Goal: Contribute content: Add original content to the website for others to see

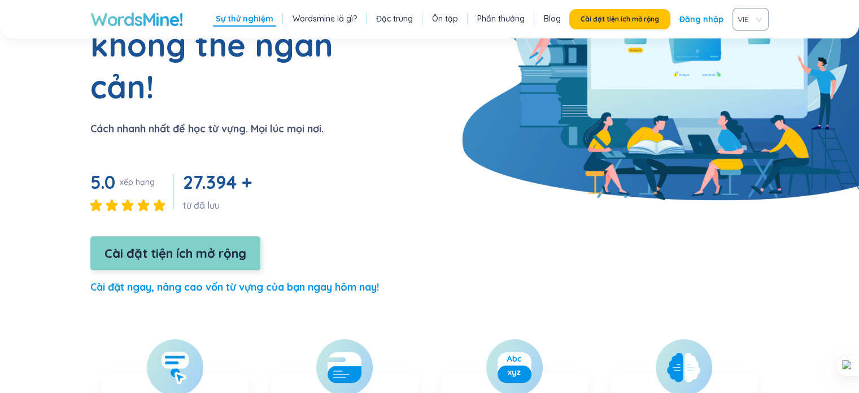
scroll to position [226, 0]
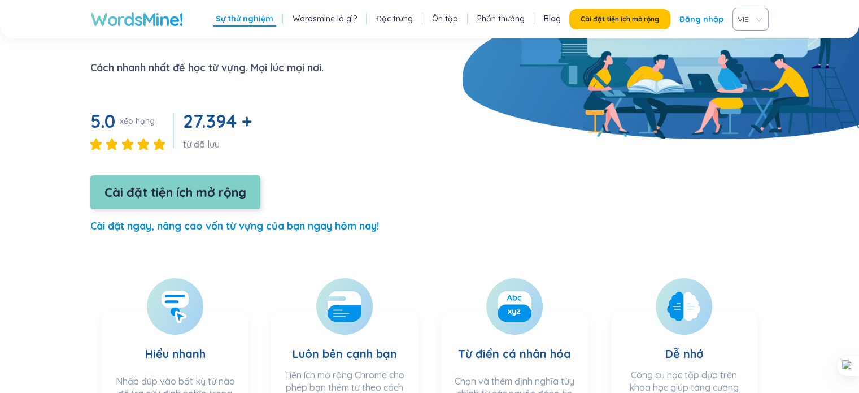
click at [185, 184] on font "Cài đặt tiện ích mở rộng" at bounding box center [176, 192] width 142 height 16
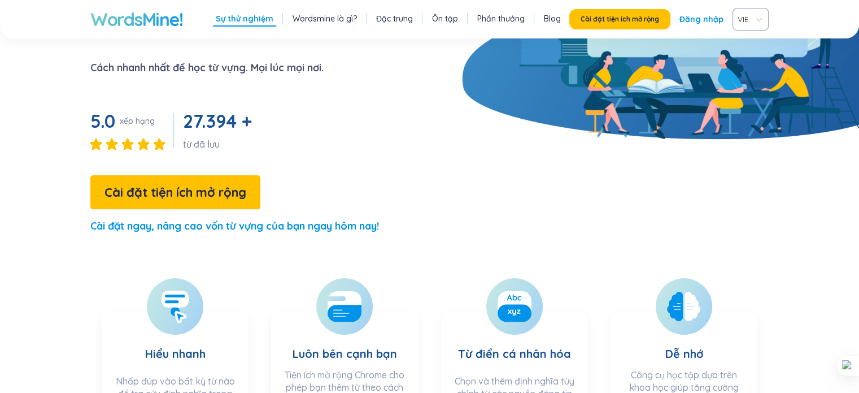
click at [707, 23] on font "Đăng nhập" at bounding box center [702, 19] width 44 height 10
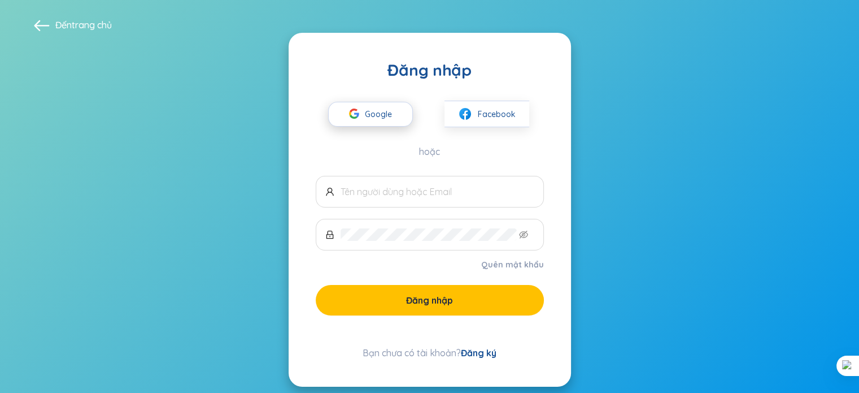
click at [387, 119] on span "Google" at bounding box center [381, 114] width 33 height 24
click at [368, 111] on font "Google" at bounding box center [378, 114] width 27 height 10
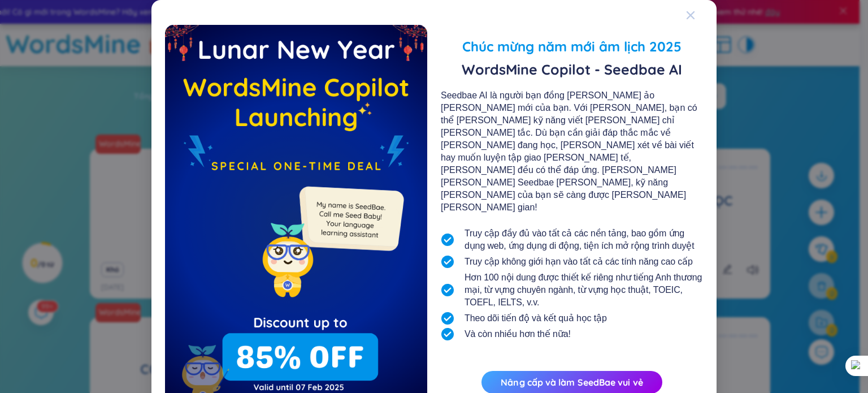
click at [686, 20] on div "Đóng" at bounding box center [690, 15] width 9 height 31
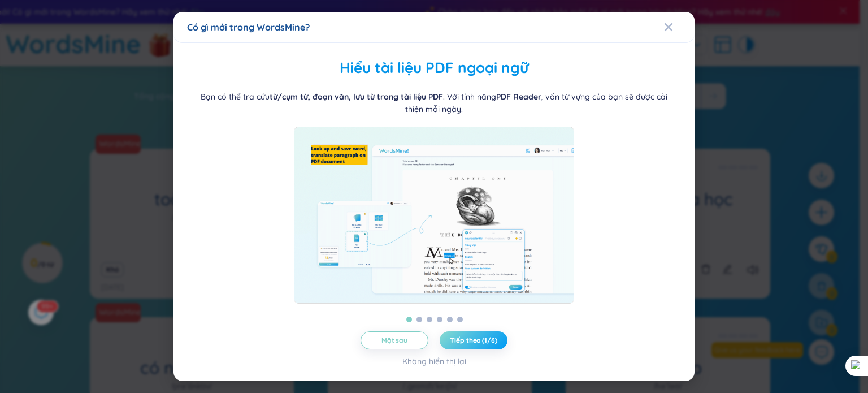
click at [452, 341] on font "Tiếp theo (1/6)" at bounding box center [473, 340] width 47 height 8
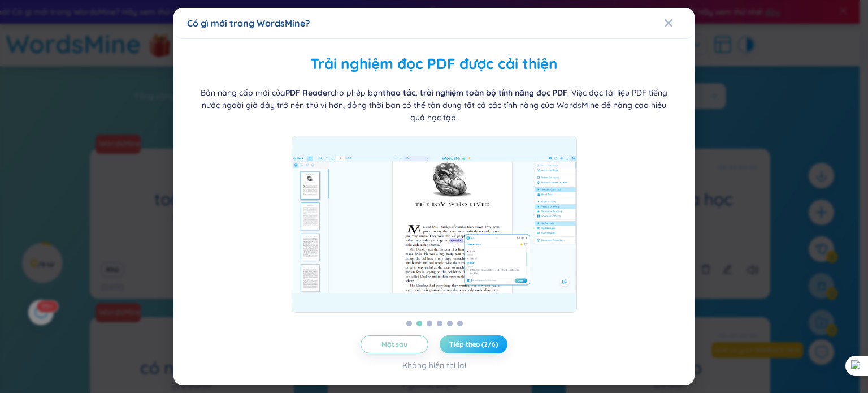
click at [452, 341] on font "Tiếp theo (2/6)" at bounding box center [473, 344] width 48 height 8
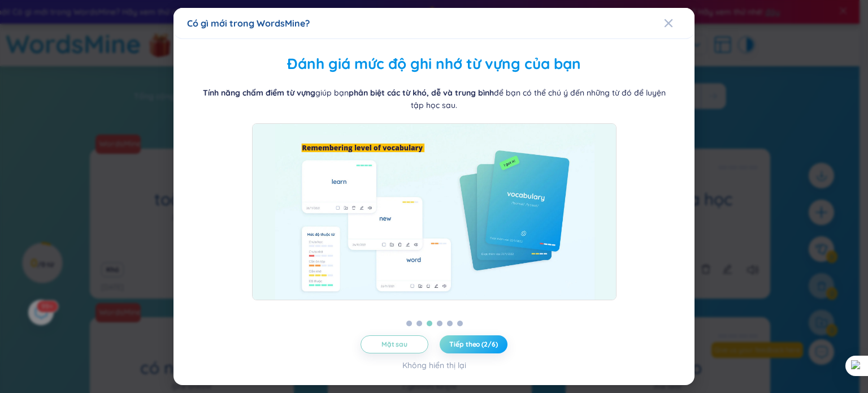
click at [452, 341] on font "Tiếp theo (2/6)" at bounding box center [473, 344] width 48 height 8
click at [452, 341] on button "Next (3/6)" at bounding box center [474, 344] width 68 height 18
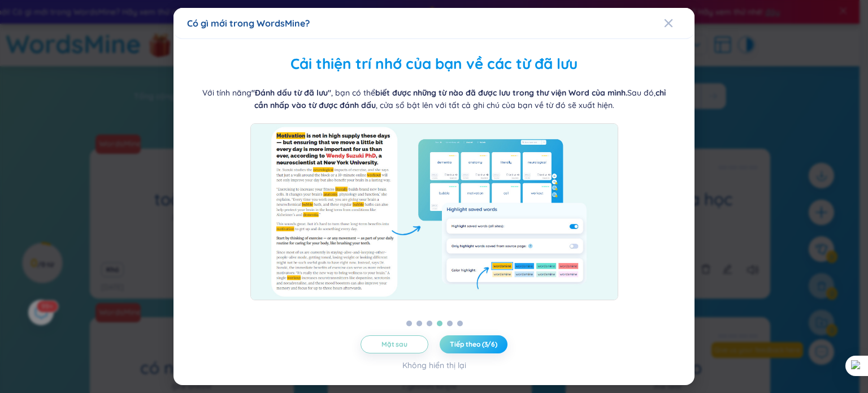
click at [452, 341] on font "Tiếp theo (3/6)" at bounding box center [473, 344] width 47 height 8
click at [452, 341] on button "Tiếp theo (3/6)" at bounding box center [474, 344] width 68 height 18
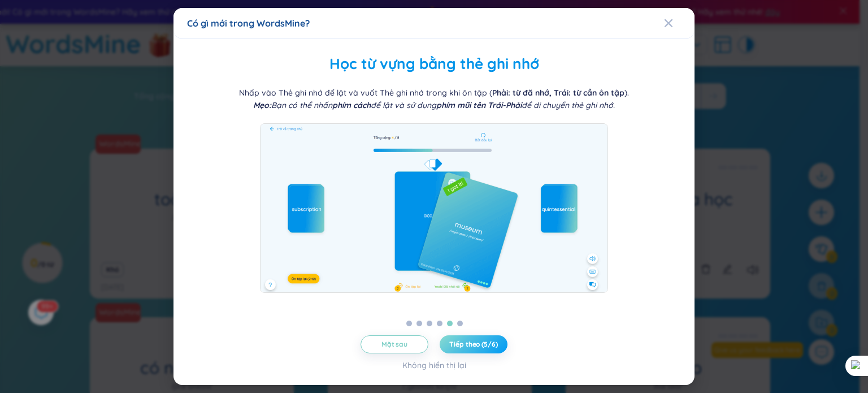
click at [462, 341] on font "Tiếp theo (5/6)" at bounding box center [473, 344] width 48 height 8
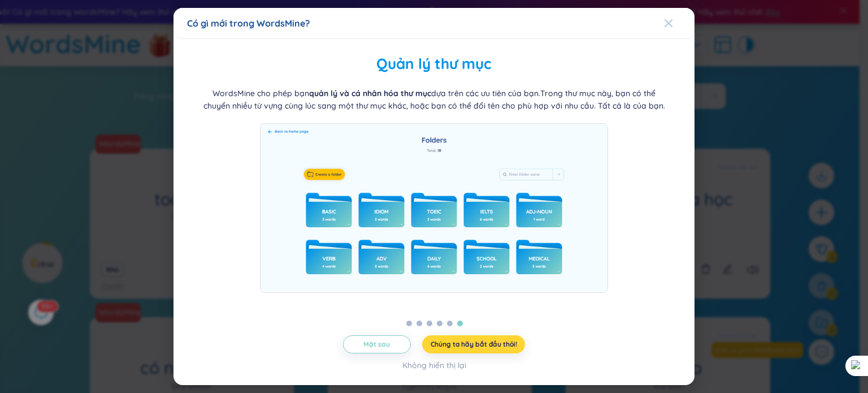
click at [677, 20] on span "Đóng" at bounding box center [679, 23] width 31 height 31
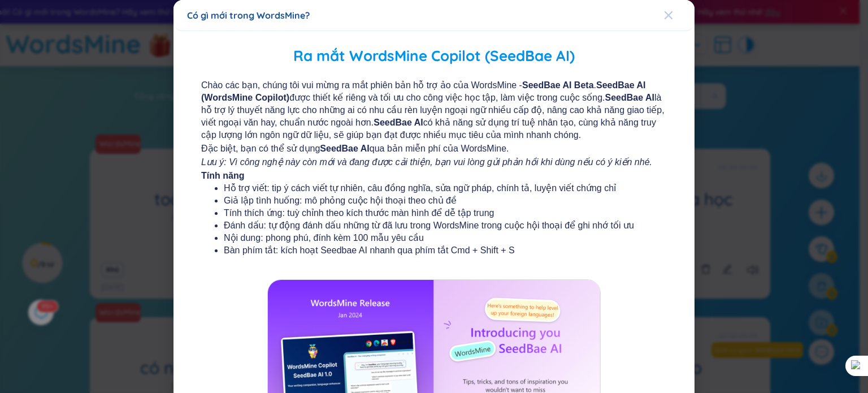
click at [664, 13] on icon "Đóng" at bounding box center [668, 15] width 8 height 8
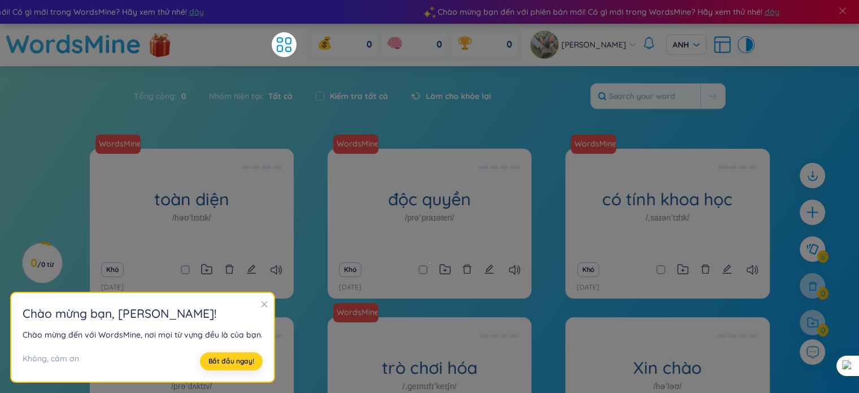
click at [236, 365] on font "Bắt đầu ngay!" at bounding box center [231, 361] width 46 height 8
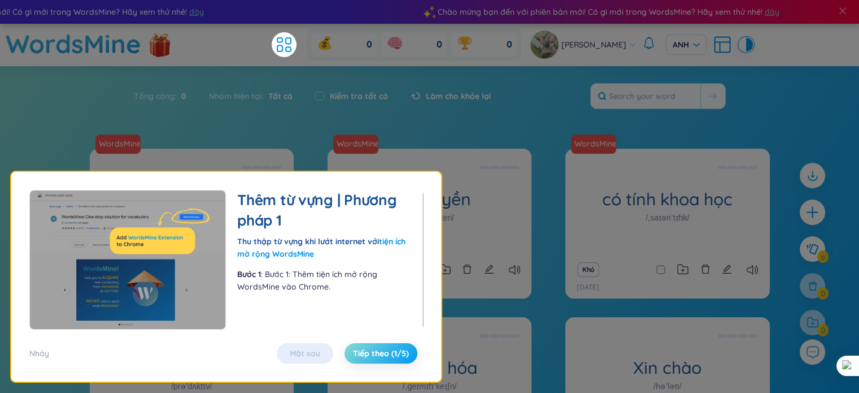
click at [378, 354] on font "Tiếp theo (1/5)" at bounding box center [381, 353] width 56 height 10
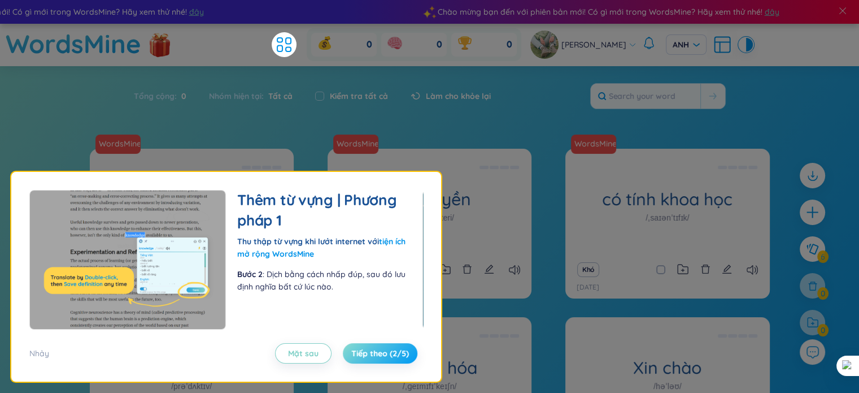
click at [378, 354] on font "Tiếp theo (2/5)" at bounding box center [380, 353] width 58 height 10
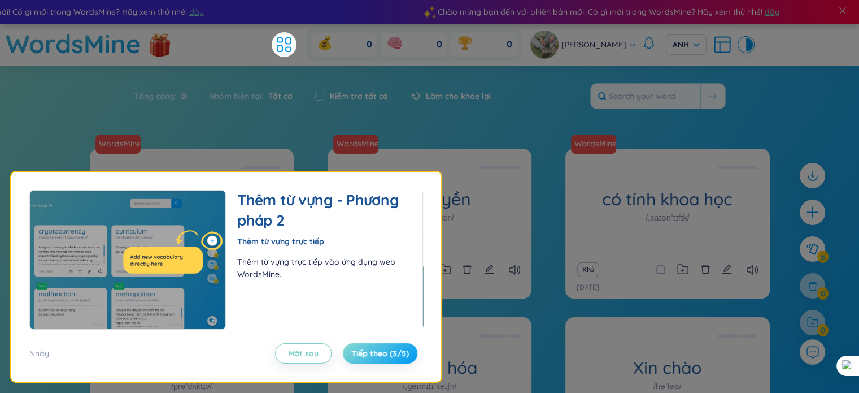
click at [378, 354] on font "Tiếp theo (3/5)" at bounding box center [380, 353] width 58 height 10
click at [378, 354] on span "Tiếp theo (3/5)" at bounding box center [380, 352] width 58 height 11
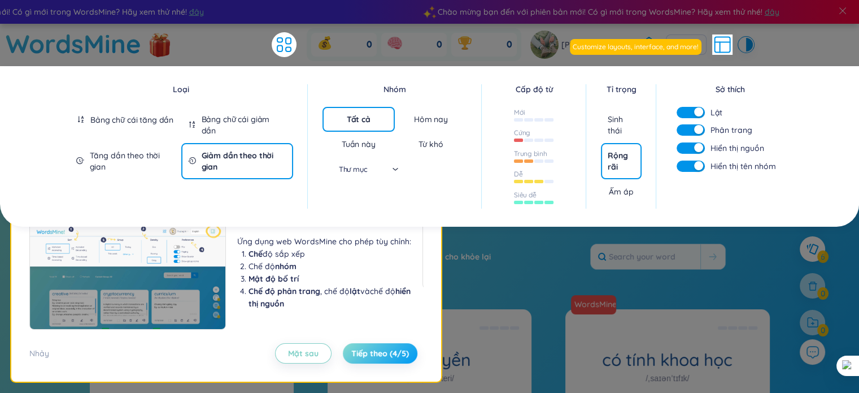
click at [378, 354] on font "Tiếp theo (4/5)" at bounding box center [380, 353] width 58 height 10
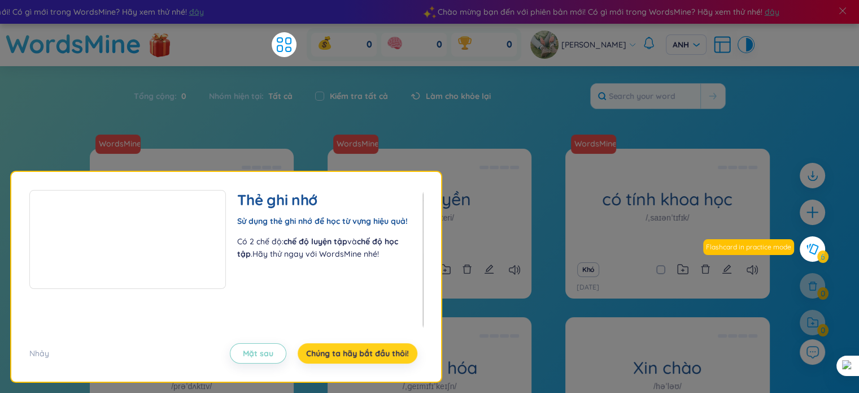
click at [378, 354] on font "Chúng ta hãy bắt đầu thôi!" at bounding box center [357, 353] width 103 height 10
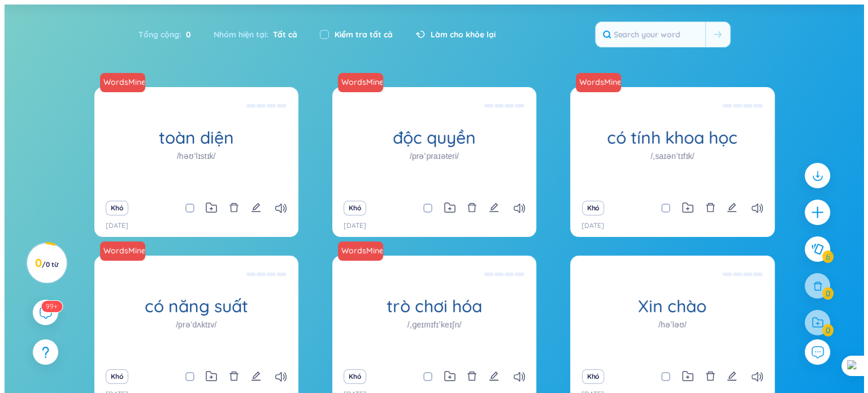
scroll to position [133, 0]
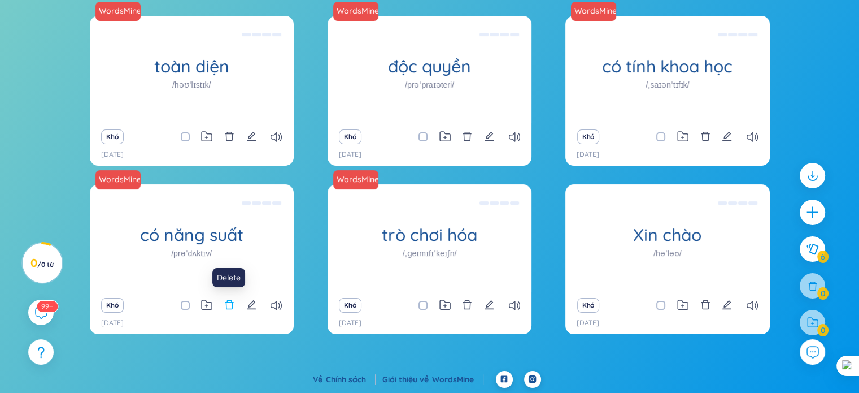
click at [227, 303] on icon "xóa bỏ" at bounding box center [229, 304] width 10 height 10
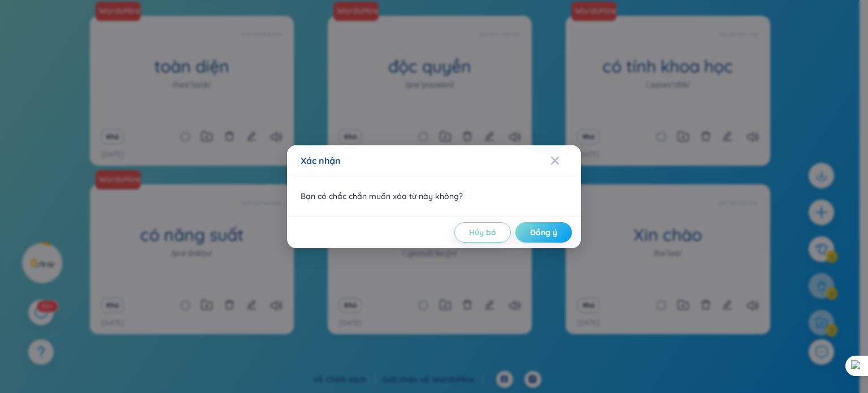
click at [533, 233] on font "Đồng ý" at bounding box center [543, 232] width 27 height 10
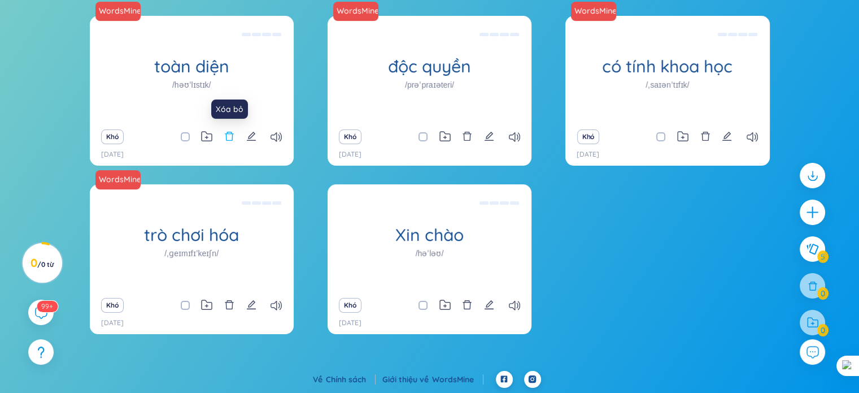
click at [233, 133] on icon "xóa bỏ" at bounding box center [229, 136] width 10 height 10
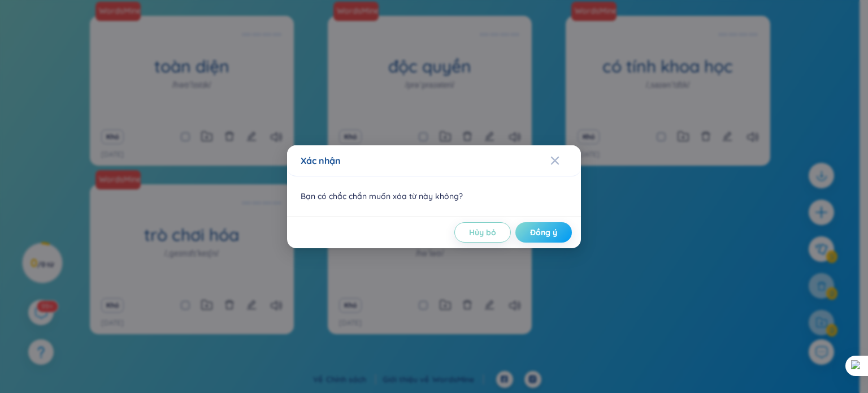
click at [543, 232] on font "Đồng ý" at bounding box center [543, 232] width 27 height 10
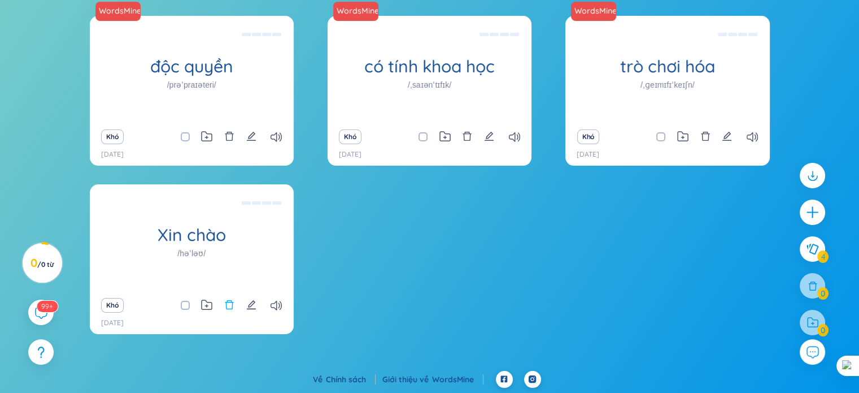
click at [234, 300] on icon "xóa bỏ" at bounding box center [229, 304] width 10 height 10
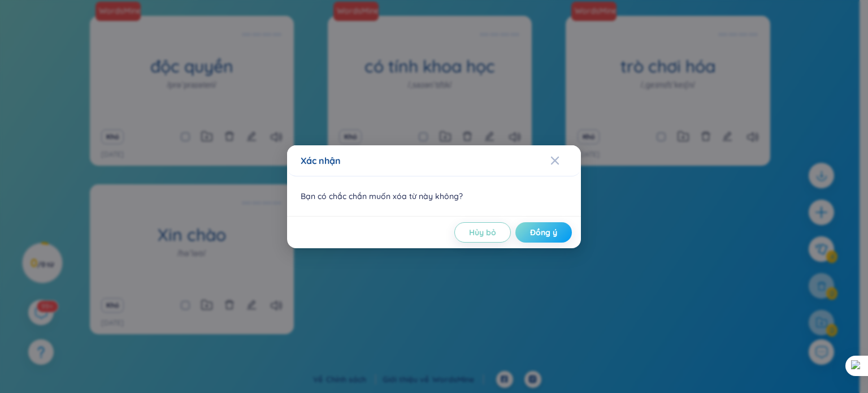
click at [534, 235] on font "Đồng ý" at bounding box center [543, 232] width 27 height 10
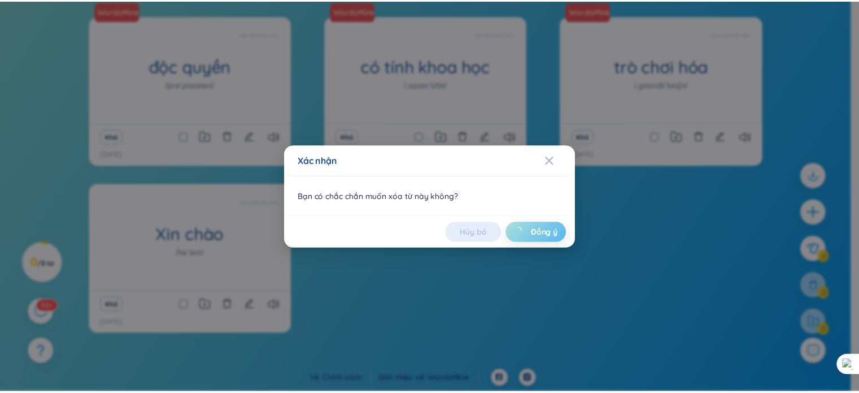
scroll to position [14, 0]
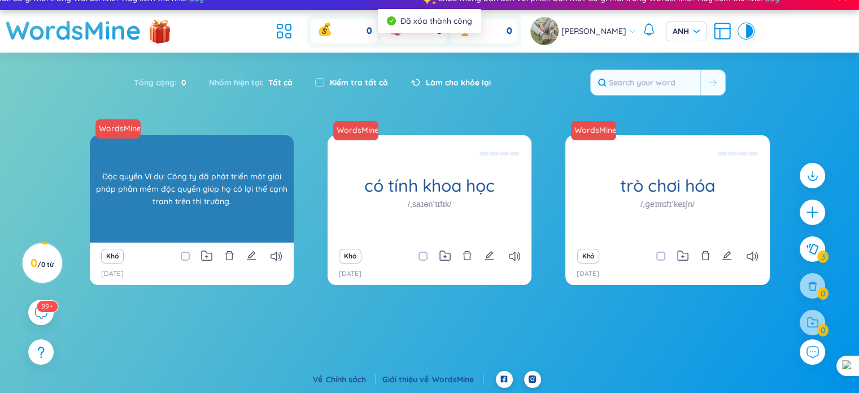
click at [212, 241] on div "độc quyền /prəˈpraɪəteri/ Độc quyền Ví dụ: Công ty đã phát triển một giải pháp …" at bounding box center [192, 188] width 204 height 107
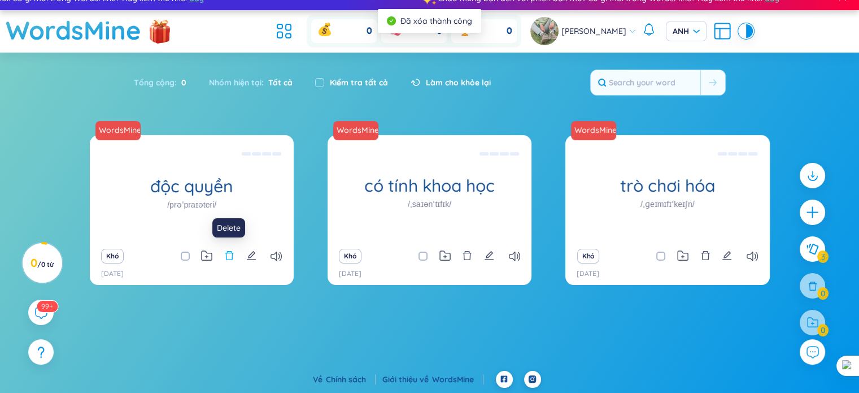
click at [229, 253] on icon "xóa bỏ" at bounding box center [229, 255] width 8 height 9
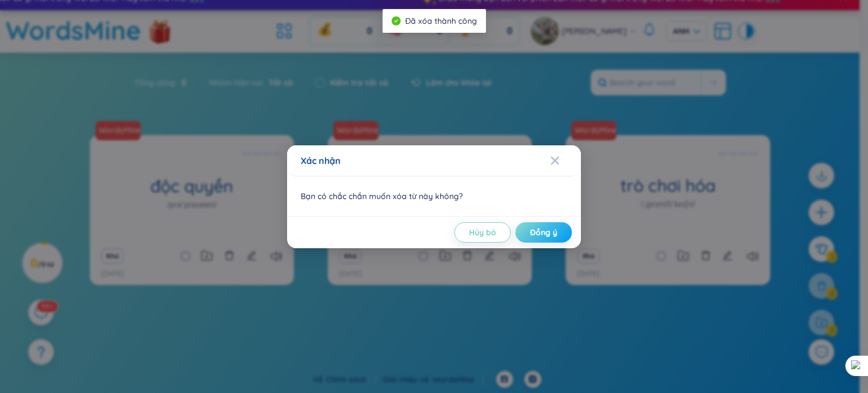
click at [550, 229] on font "Đồng ý" at bounding box center [543, 232] width 27 height 10
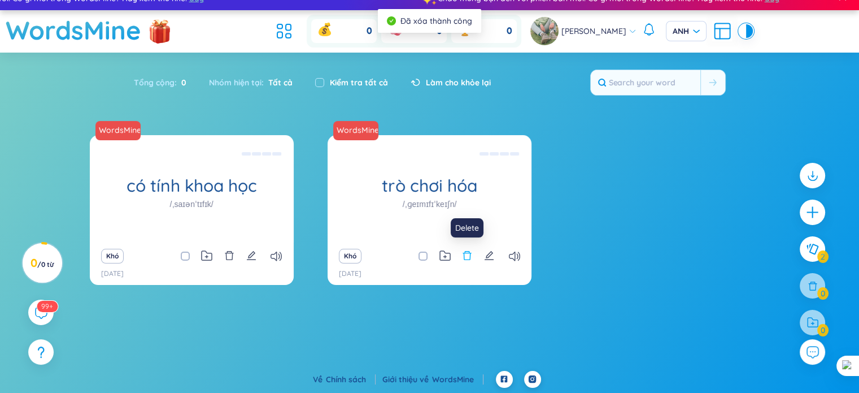
click at [471, 251] on icon "xóa bỏ" at bounding box center [467, 255] width 10 height 10
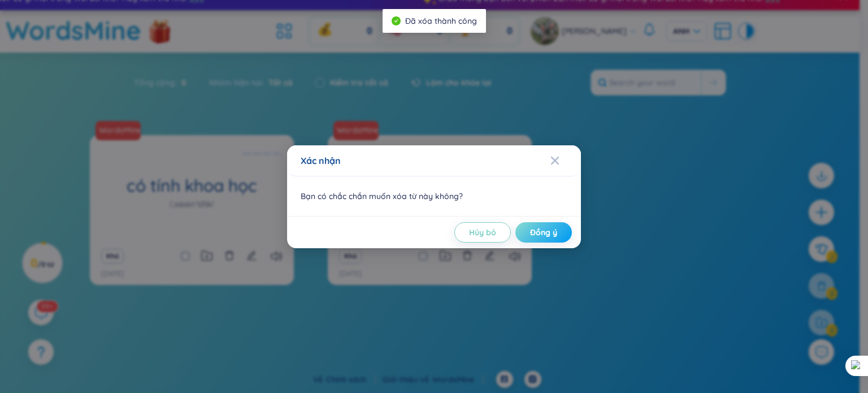
click at [532, 227] on font "Đồng ý" at bounding box center [543, 232] width 27 height 10
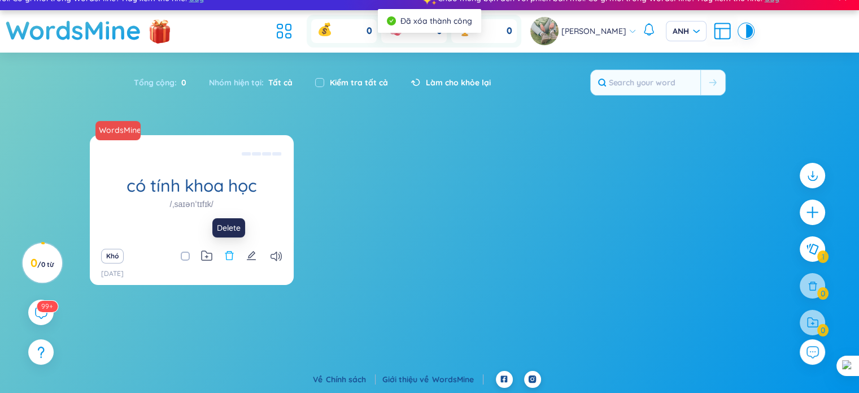
click at [228, 258] on icon "xóa bỏ" at bounding box center [229, 255] width 10 height 10
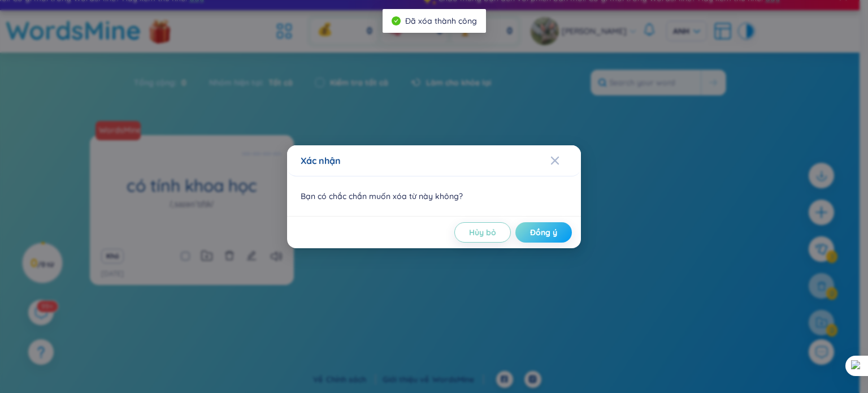
click at [563, 232] on button "Đồng ý" at bounding box center [543, 232] width 57 height 20
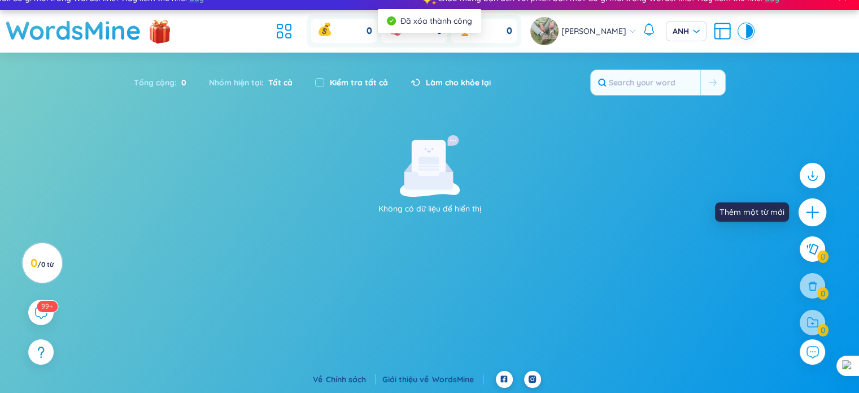
click at [818, 218] on icon "cộng thêm" at bounding box center [813, 213] width 16 height 16
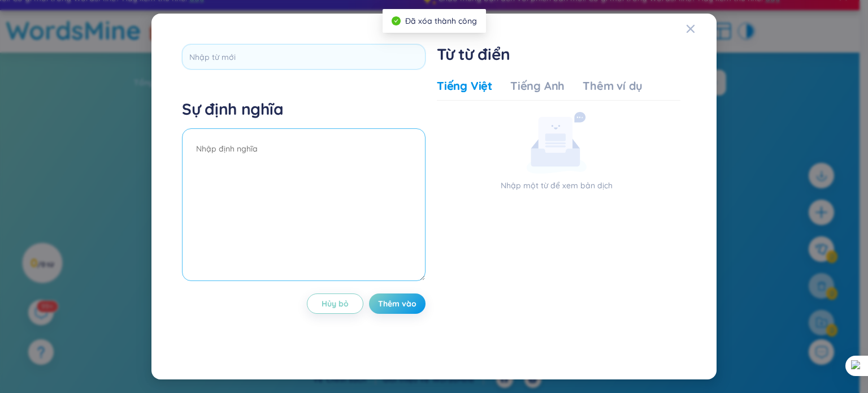
click at [363, 187] on textarea at bounding box center [304, 204] width 244 height 153
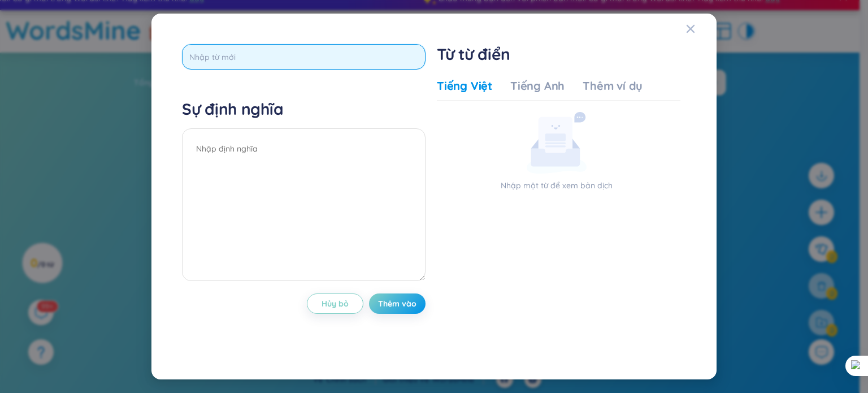
click at [340, 54] on input "text" at bounding box center [304, 56] width 244 height 25
type input "uncle"
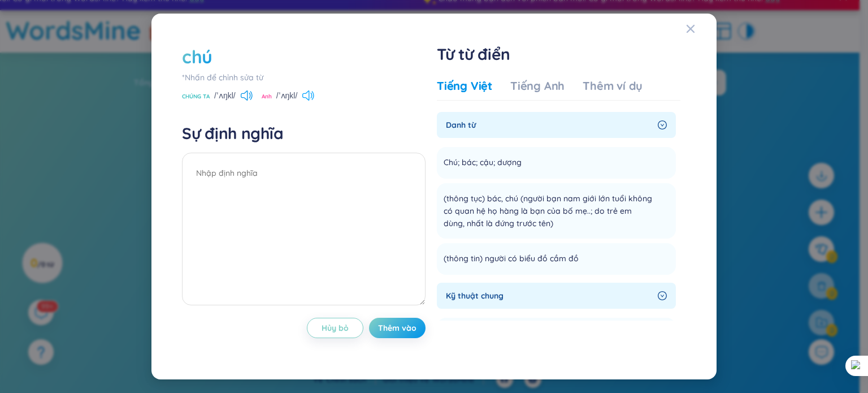
click at [311, 92] on icon at bounding box center [308, 95] width 12 height 10
click at [407, 327] on font "Thêm vào" at bounding box center [397, 328] width 38 height 10
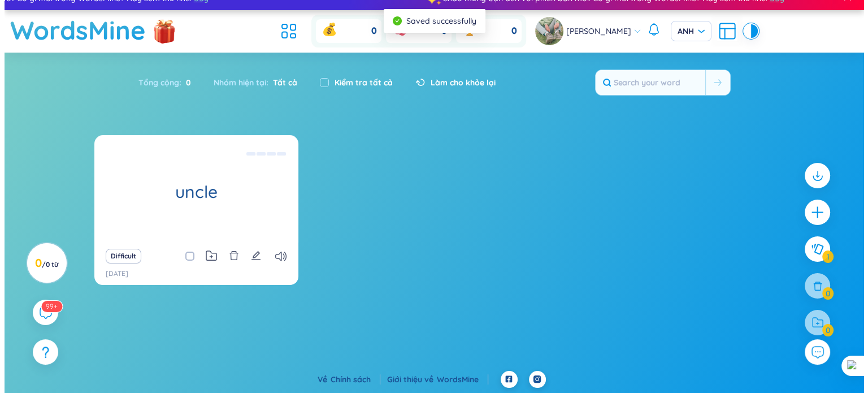
scroll to position [0, 0]
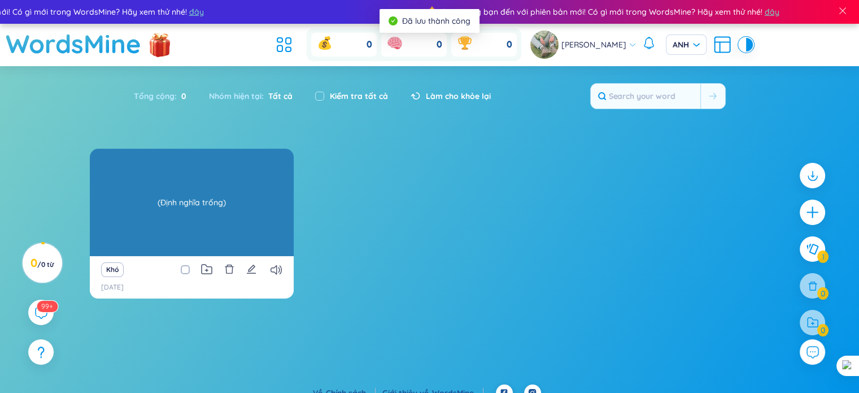
click at [194, 220] on div "(Định nghĩa trống)" at bounding box center [191, 202] width 193 height 102
click at [197, 207] on font "(Định nghĩa trống)" at bounding box center [192, 202] width 68 height 12
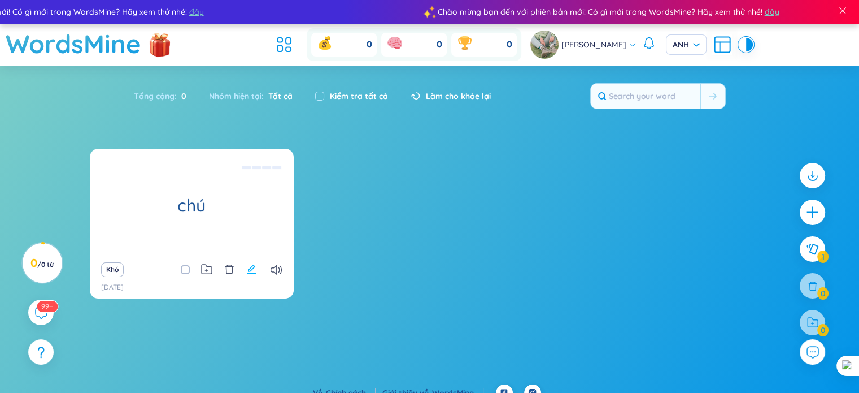
click at [251, 270] on icon "biên tập" at bounding box center [251, 269] width 10 height 10
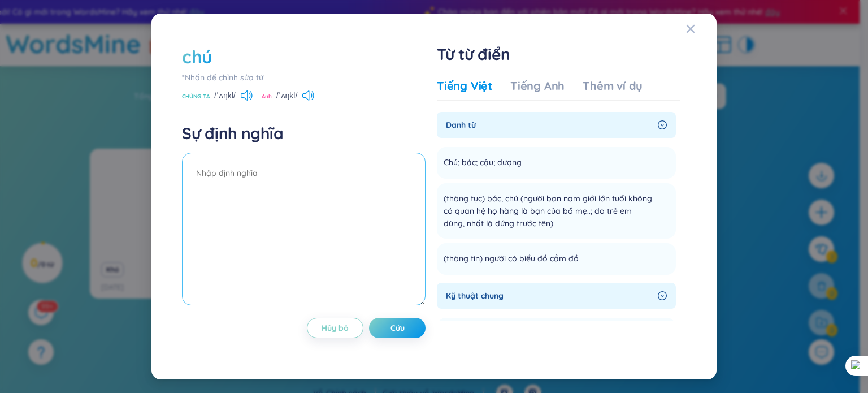
click at [289, 184] on textarea at bounding box center [304, 229] width 244 height 153
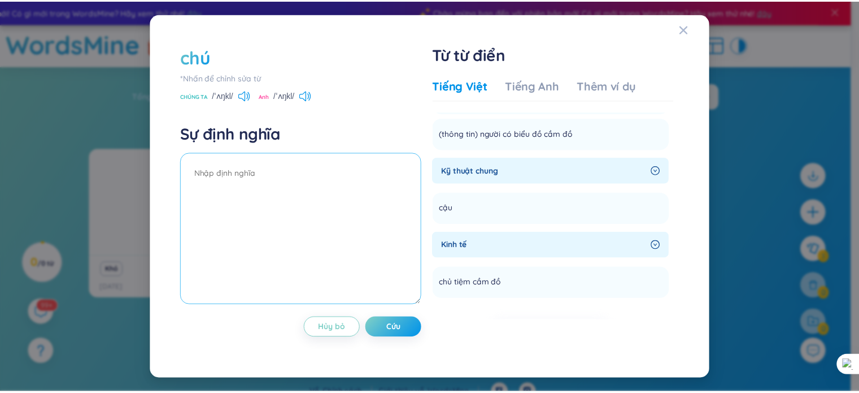
scroll to position [113, 0]
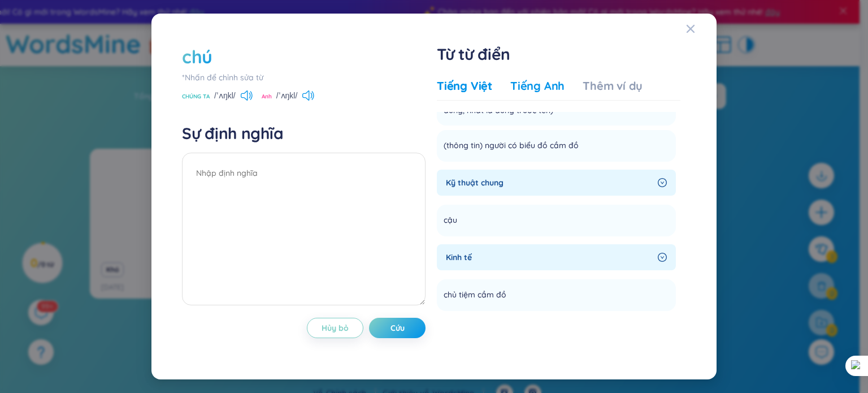
click at [528, 91] on font "Tiếng Anh" at bounding box center [537, 86] width 54 height 14
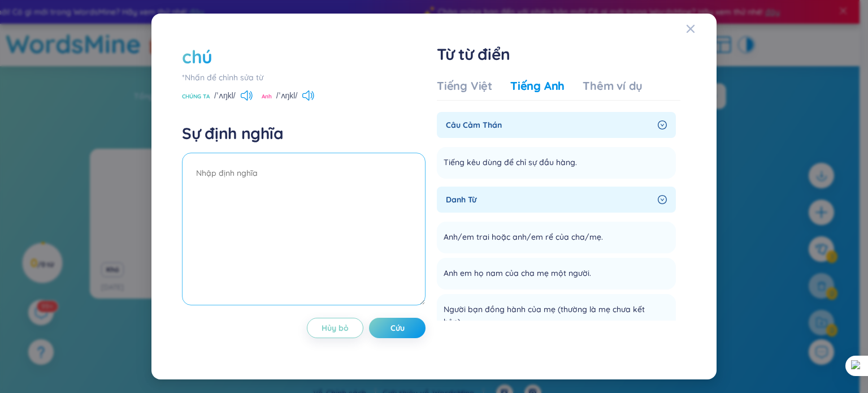
click at [316, 169] on textarea at bounding box center [304, 229] width 244 height 153
type textarea "uncle"
click at [405, 329] on button "Cứu" at bounding box center [397, 328] width 57 height 20
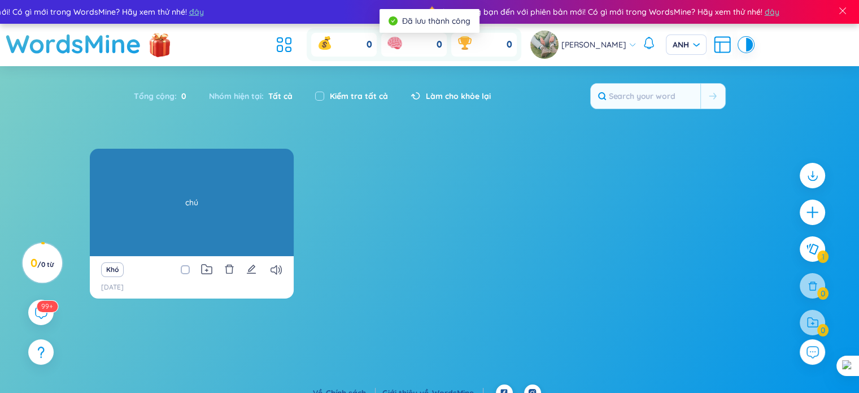
click at [221, 223] on div "chú chú" at bounding box center [192, 202] width 204 height 107
click at [221, 223] on div "chú" at bounding box center [191, 202] width 193 height 102
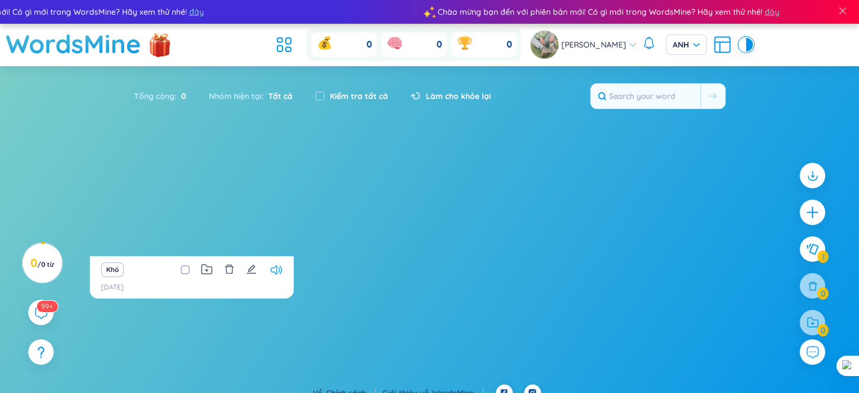
click at [271, 272] on icon at bounding box center [276, 270] width 11 height 10
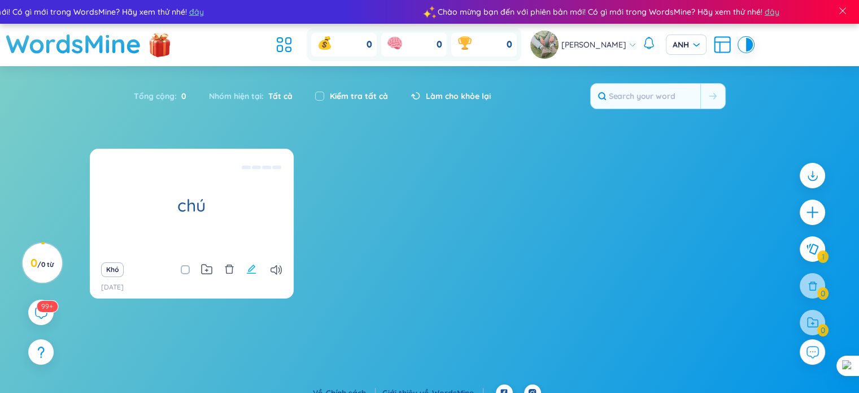
click at [247, 271] on icon "biên tập" at bounding box center [251, 269] width 10 height 10
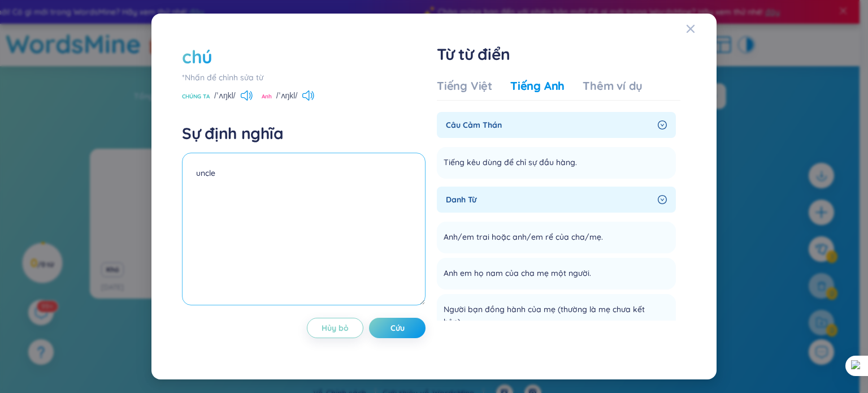
click at [249, 180] on textarea "uncle" at bounding box center [304, 229] width 244 height 153
click at [270, 177] on textarea "uncle" at bounding box center [304, 229] width 244 height 153
click at [206, 51] on font "chú" at bounding box center [197, 56] width 31 height 23
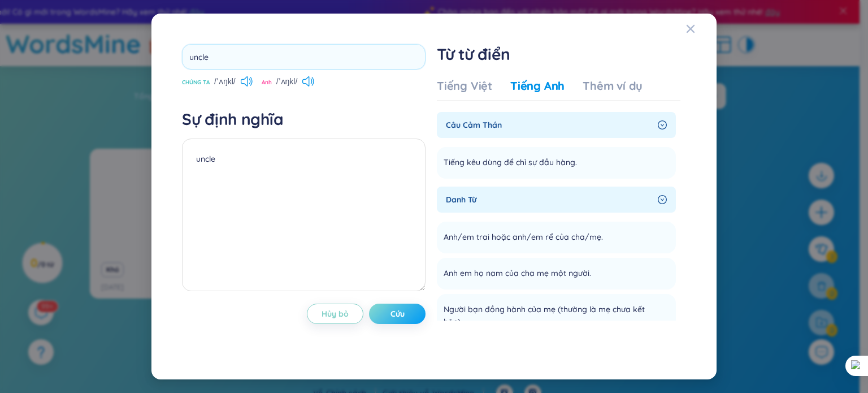
click at [396, 315] on div "uncle CHÚNG TA /ˈʌŋkl/ Anh /ˈʌŋkl/ Sự định nghĩa uncle Hủy bỏ Cứu" at bounding box center [304, 196] width 244 height 305
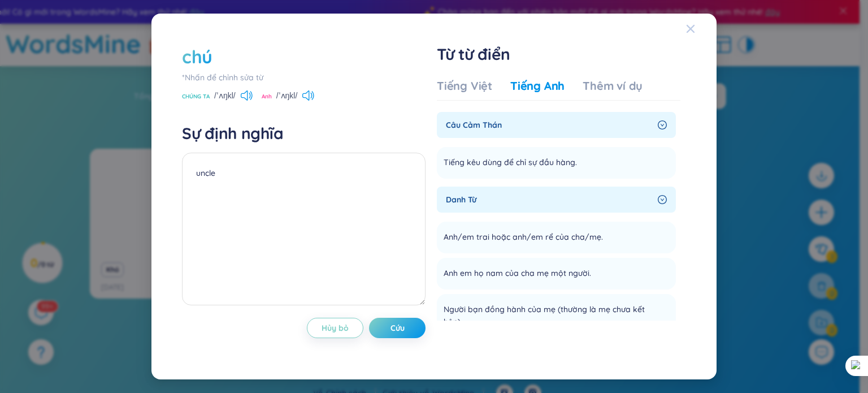
click at [686, 25] on icon "Đóng" at bounding box center [690, 28] width 9 height 9
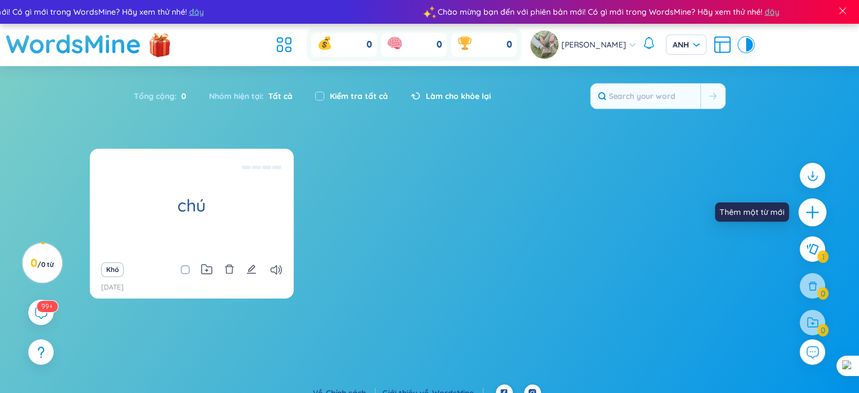
click at [816, 207] on icon "cộng thêm" at bounding box center [813, 213] width 16 height 16
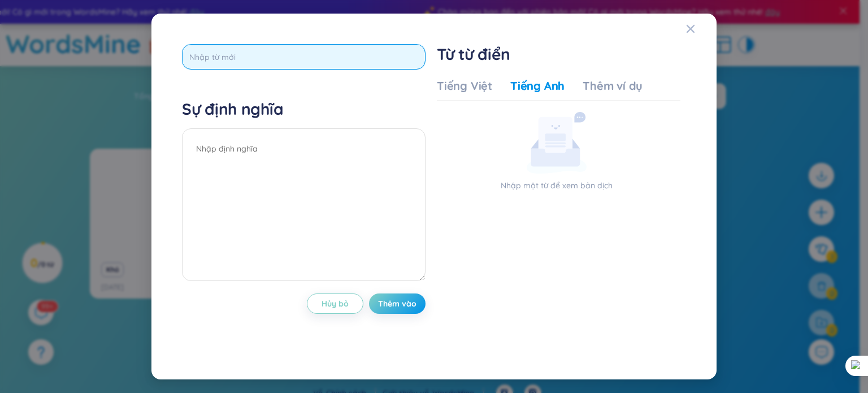
click at [269, 65] on input "text" at bounding box center [304, 56] width 244 height 25
type input "aunt"
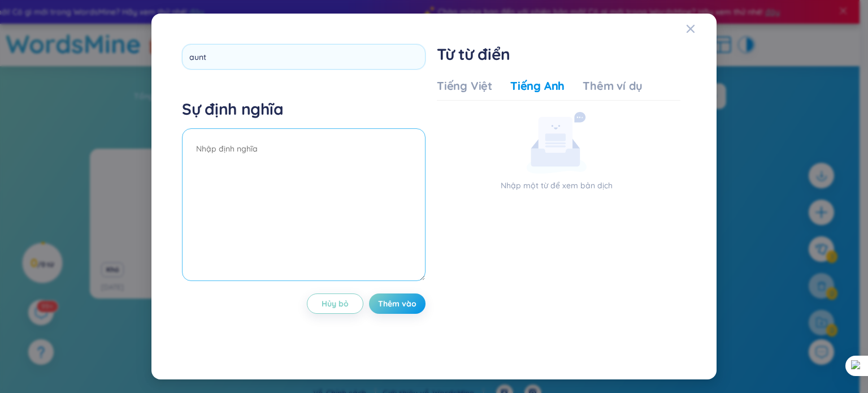
click at [264, 154] on textarea at bounding box center [304, 204] width 244 height 153
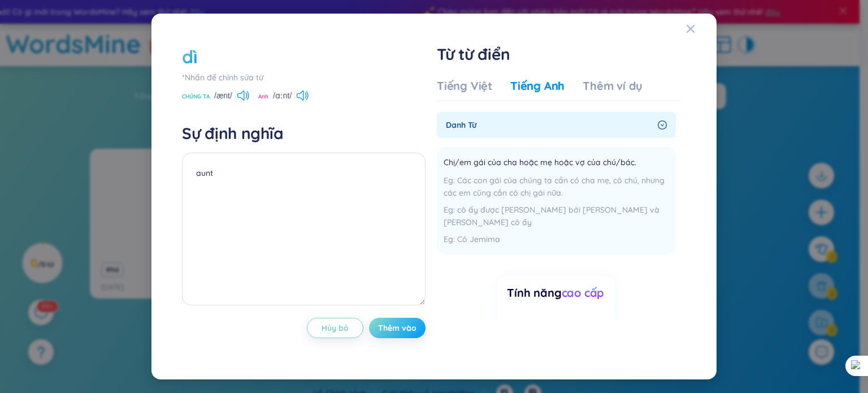
click at [403, 323] on font "Thêm vào" at bounding box center [397, 328] width 38 height 10
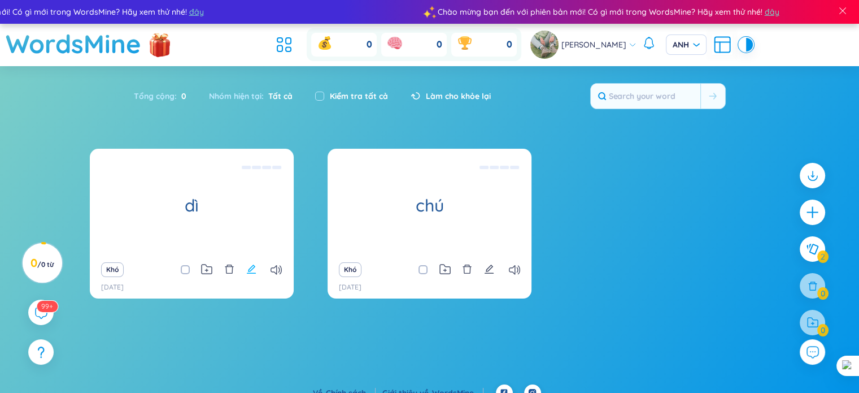
click at [253, 273] on icon "biên tập" at bounding box center [251, 269] width 10 height 10
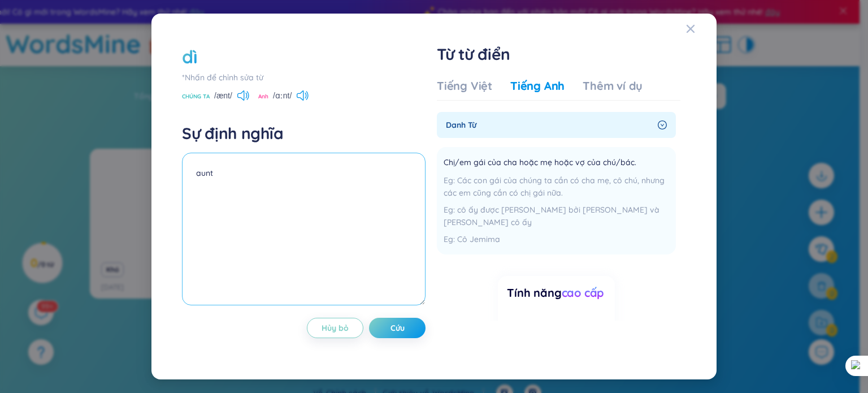
click at [226, 180] on textarea "aunt" at bounding box center [304, 229] width 244 height 153
click at [463, 87] on font "Tiếng Việt" at bounding box center [464, 86] width 55 height 14
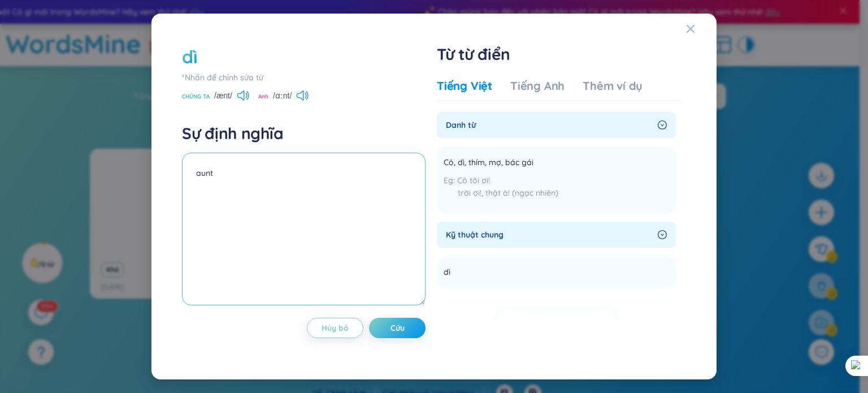
drag, startPoint x: 217, startPoint y: 181, endPoint x: 182, endPoint y: 181, distance: 35.0
click at [182, 181] on textarea "aunt" at bounding box center [304, 229] width 244 height 153
click at [405, 332] on button "Cứu" at bounding box center [397, 328] width 57 height 20
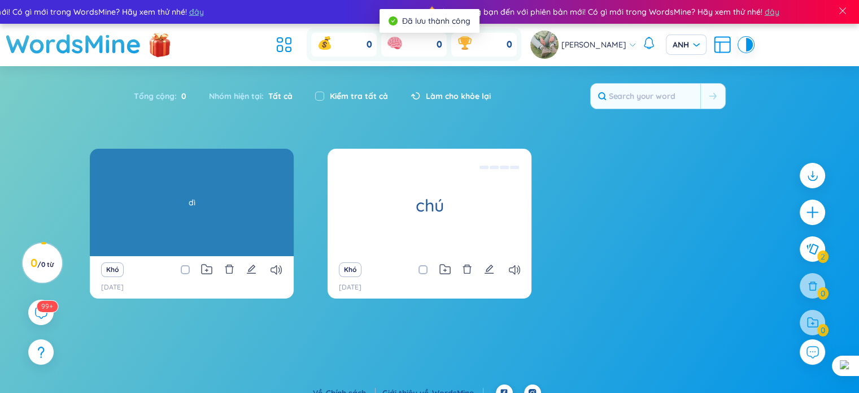
click at [221, 197] on div "dì dì" at bounding box center [192, 202] width 204 height 107
click at [221, 197] on div "dì" at bounding box center [191, 202] width 193 height 102
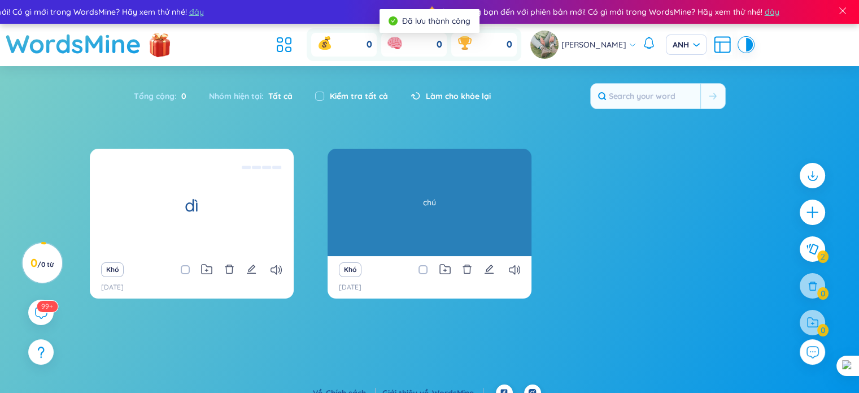
click at [450, 236] on div "chú chú" at bounding box center [430, 202] width 204 height 107
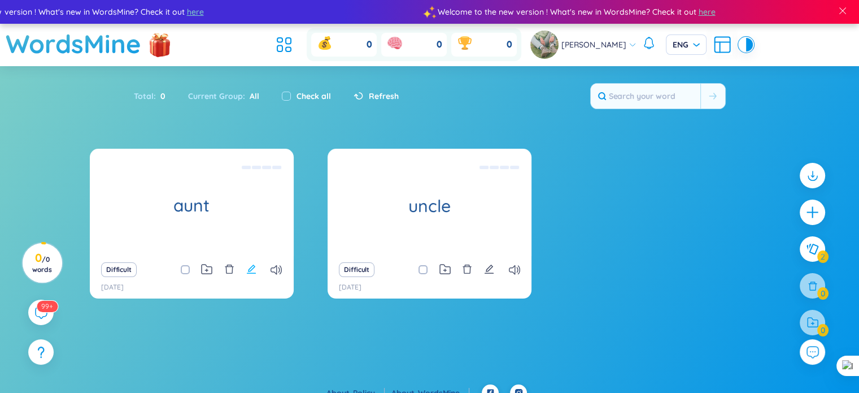
click at [250, 270] on icon "edit" at bounding box center [251, 269] width 10 height 10
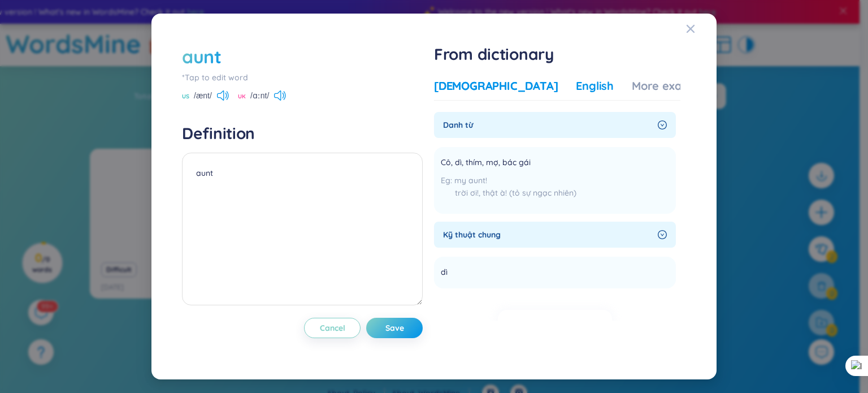
click at [576, 90] on div "English" at bounding box center [595, 86] width 38 height 16
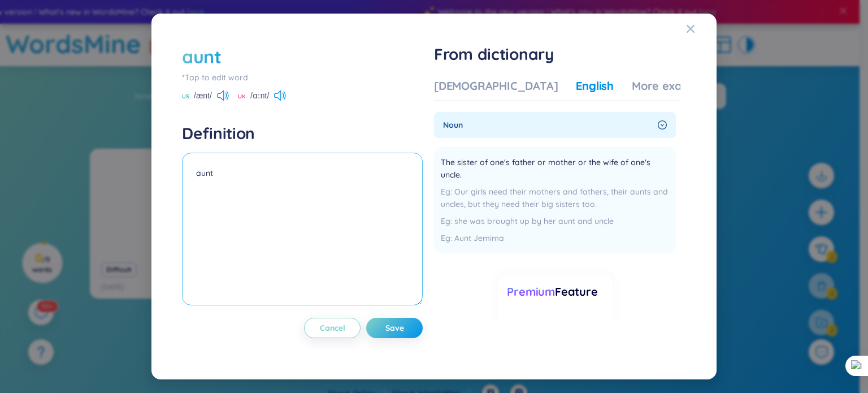
drag, startPoint x: 219, startPoint y: 178, endPoint x: 174, endPoint y: 177, distance: 45.2
click at [174, 177] on div "aunt *Tap to edit word US /ænt/ UK /ɑːnt/ Definition aunt Cancel Save From dict…" at bounding box center [434, 196] width 538 height 338
click at [409, 324] on button "Save" at bounding box center [394, 328] width 57 height 20
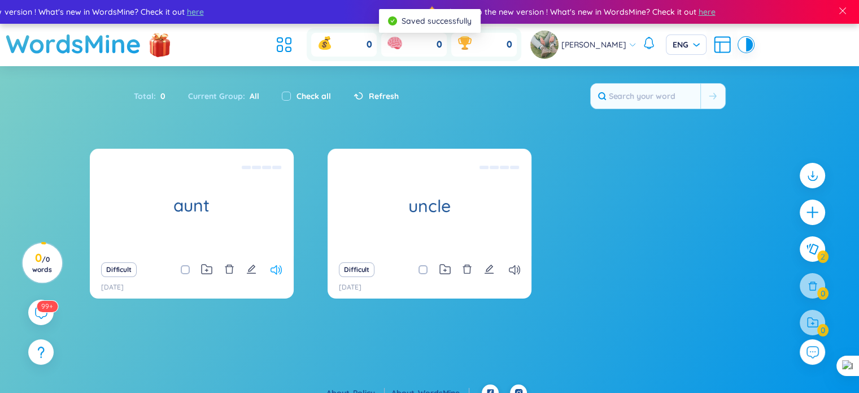
click at [273, 273] on icon at bounding box center [276, 270] width 11 height 10
click at [249, 267] on icon "edit" at bounding box center [251, 269] width 10 height 10
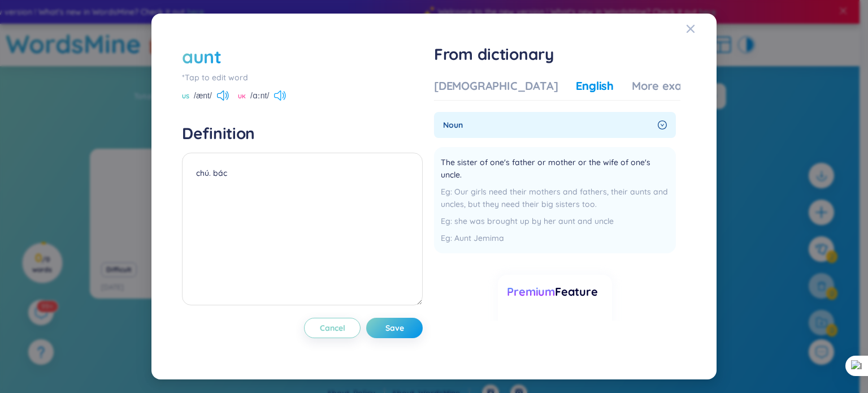
click at [281, 93] on icon at bounding box center [280, 95] width 12 height 10
click at [224, 93] on icon at bounding box center [223, 95] width 12 height 10
click at [276, 97] on div "UK /ɑːnt/" at bounding box center [262, 97] width 48 height 10
click at [279, 97] on icon at bounding box center [277, 95] width 7 height 10
click at [692, 25] on icon "Close" at bounding box center [690, 28] width 9 height 9
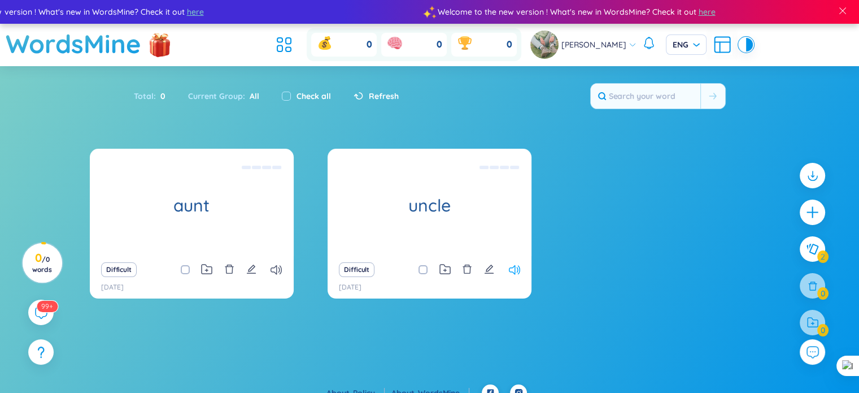
click at [516, 265] on icon at bounding box center [514, 270] width 11 height 10
click at [489, 270] on icon "edit" at bounding box center [489, 268] width 9 height 9
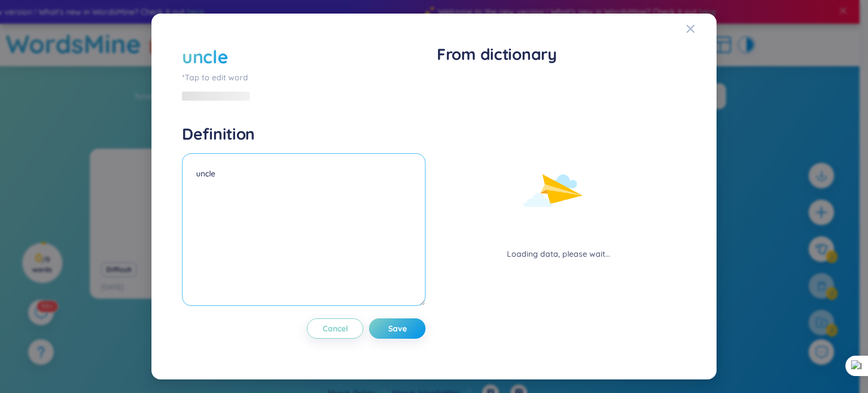
drag, startPoint x: 228, startPoint y: 185, endPoint x: 155, endPoint y: 185, distance: 72.3
click at [155, 185] on div "uncle *Tap to edit word Definition uncle Cancel Save From dictionary Loading da…" at bounding box center [433, 197] width 565 height 366
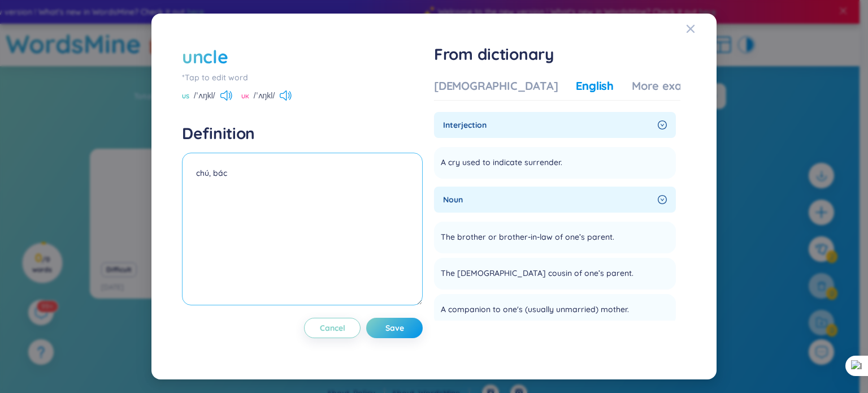
type textarea "chú, bác"
click at [484, 77] on div "Vietnamese English More examples interjection A cry used to indicate surrender.…" at bounding box center [557, 210] width 246 height 275
click at [480, 83] on div "[DEMOGRAPHIC_DATA]" at bounding box center [496, 86] width 124 height 16
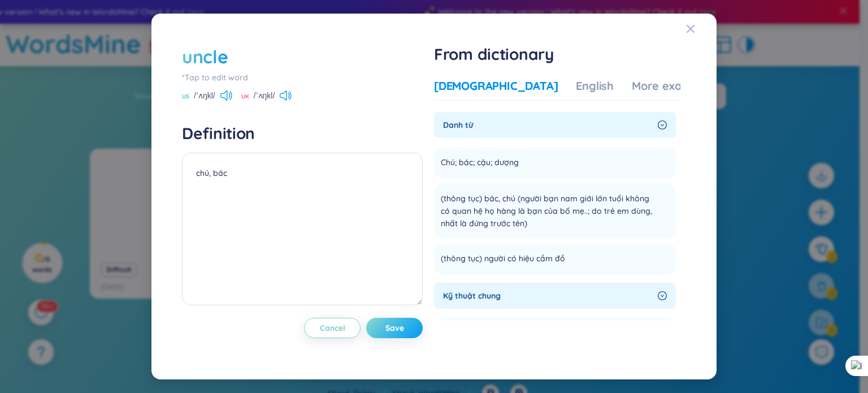
click at [408, 323] on button "Save" at bounding box center [394, 328] width 57 height 20
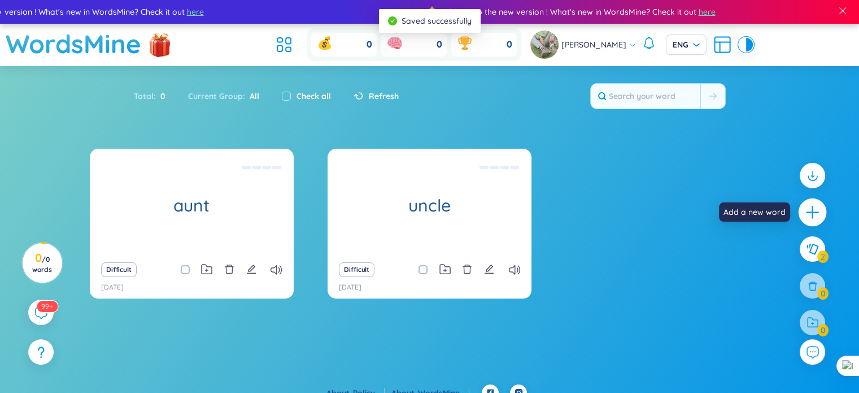
click at [814, 209] on icon "plus" at bounding box center [813, 213] width 16 height 16
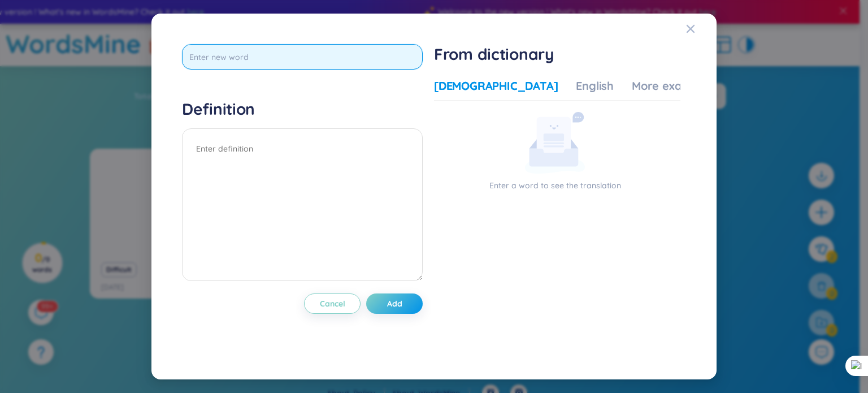
click at [271, 67] on input "text" at bounding box center [302, 56] width 241 height 25
type input "parent"
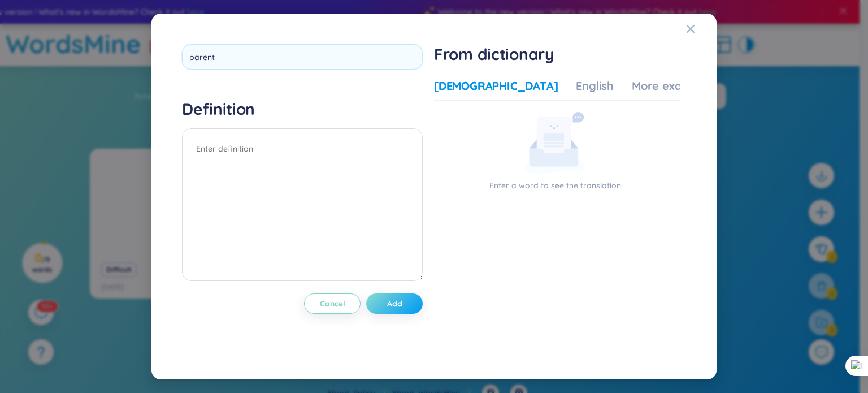
click at [403, 309] on div "parent Definition Cancel Add" at bounding box center [302, 196] width 241 height 305
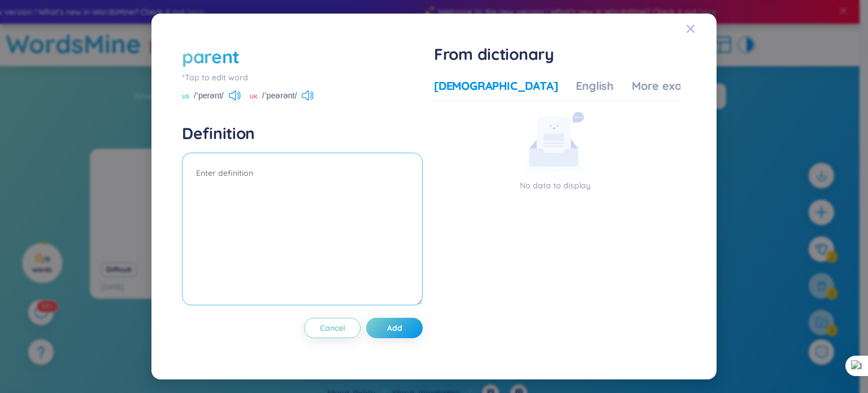
click at [283, 186] on textarea at bounding box center [302, 229] width 241 height 153
type textarea "bố/ mẹ"
click at [315, 89] on div "parent *Tap to edit word US /ˈperənt/ [GEOGRAPHIC_DATA] /ˈpeərənt/" at bounding box center [302, 73] width 241 height 58
click at [310, 97] on icon at bounding box center [308, 95] width 12 height 10
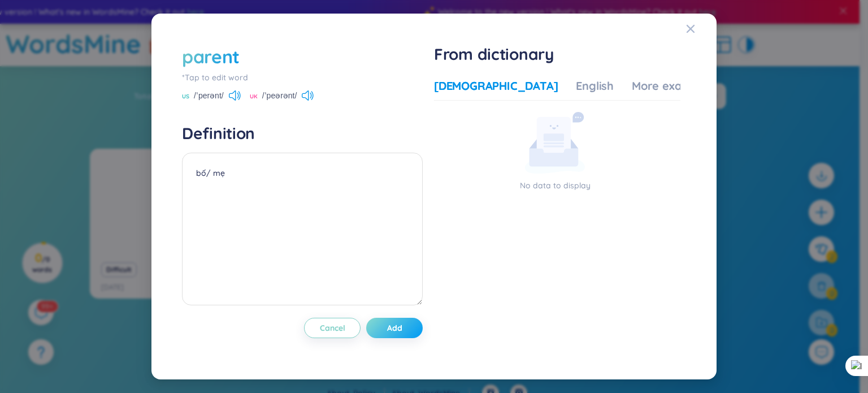
click at [407, 334] on button "Add" at bounding box center [394, 328] width 57 height 20
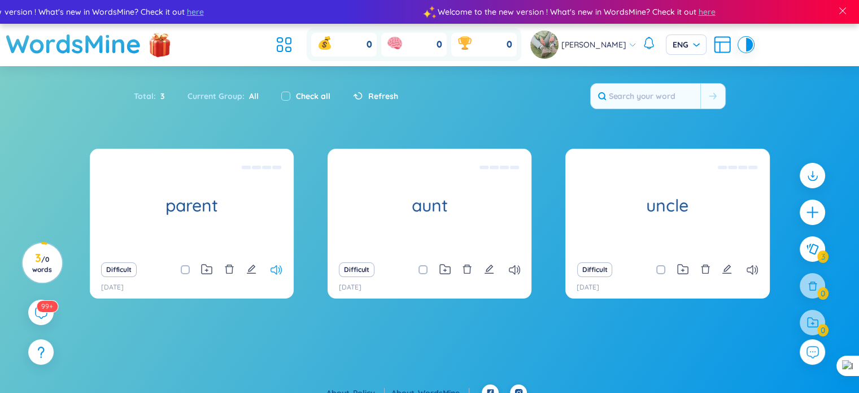
click at [276, 271] on icon at bounding box center [276, 270] width 11 height 10
click at [516, 270] on icon at bounding box center [514, 270] width 11 height 10
